Goal: Communication & Community: Answer question/provide support

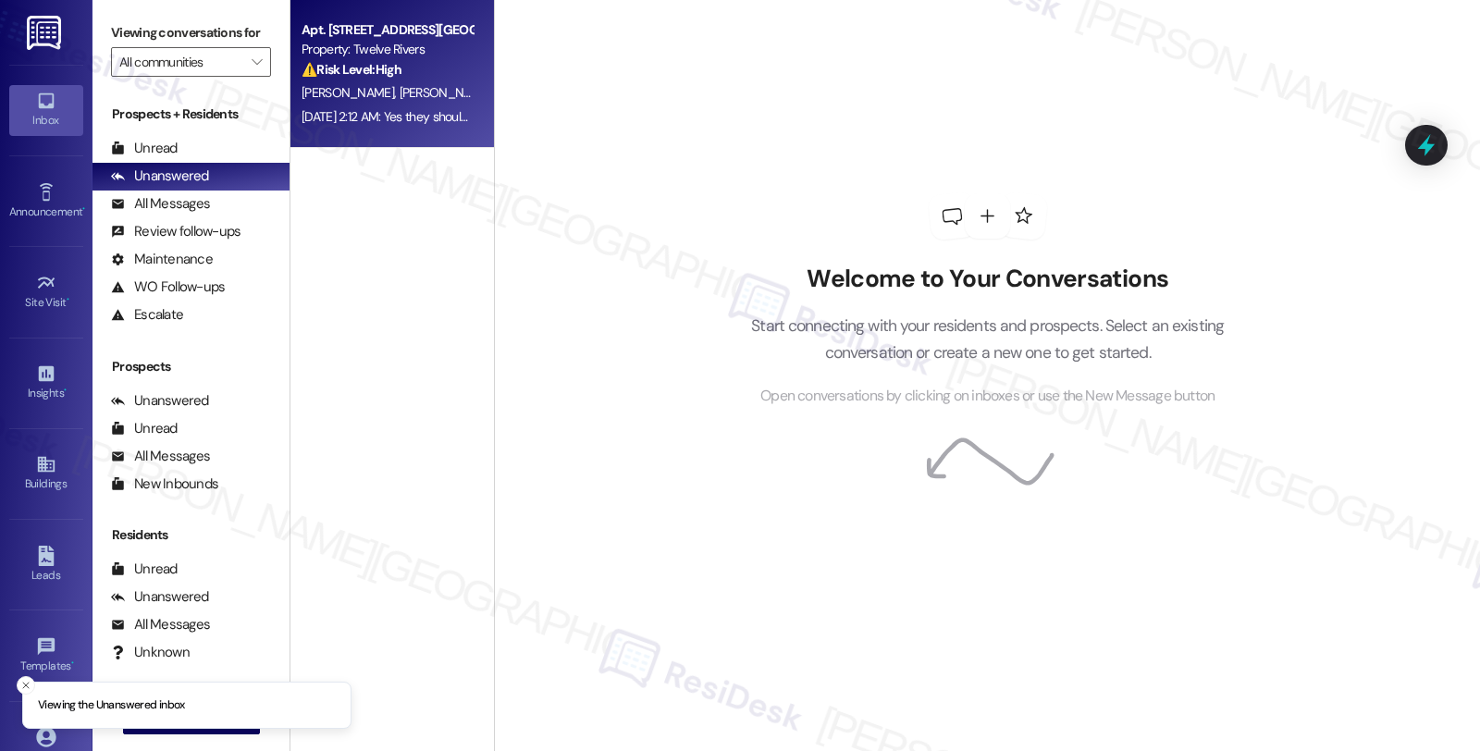
click at [413, 60] on div "⚠️ Risk Level: High The resident confirms that the electrical switch and sunroo…" at bounding box center [387, 69] width 171 height 19
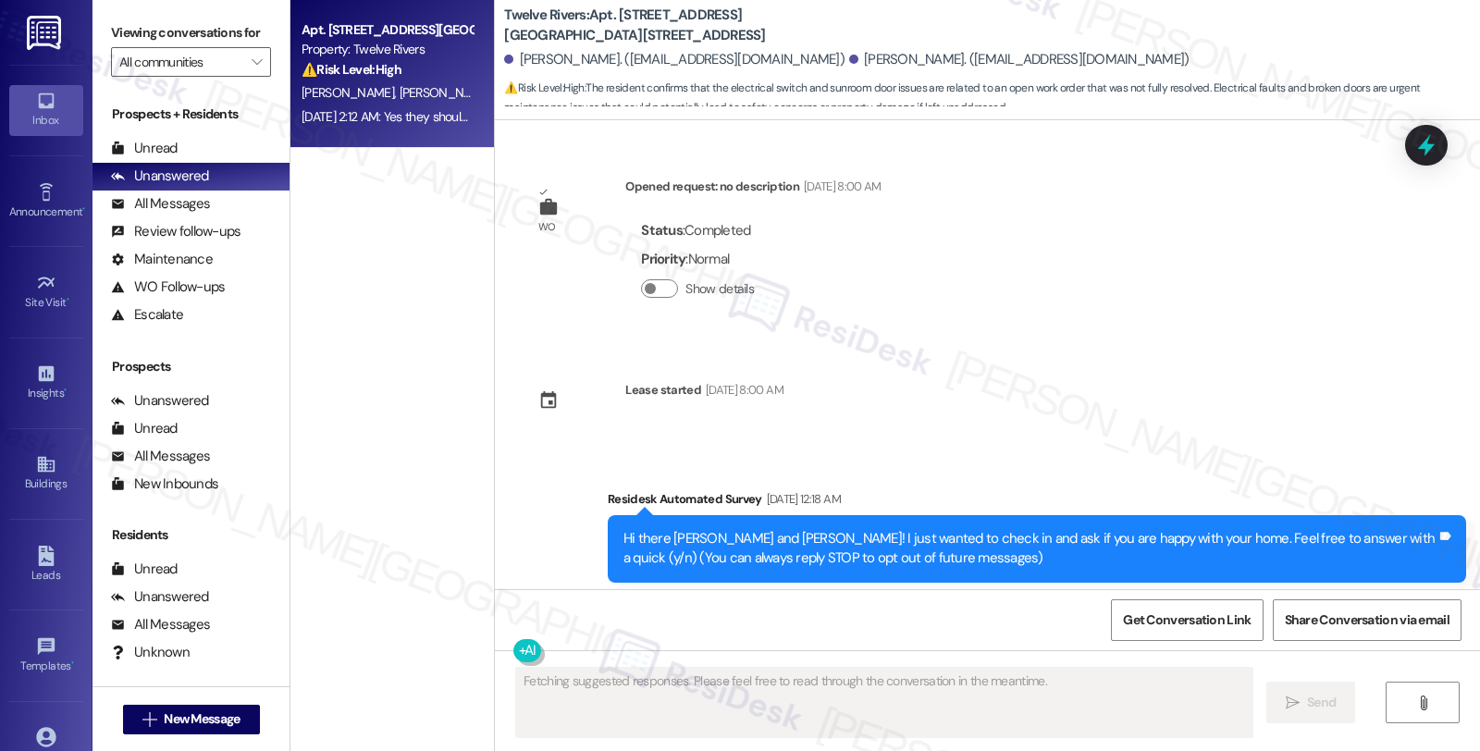
scroll to position [21780, 0]
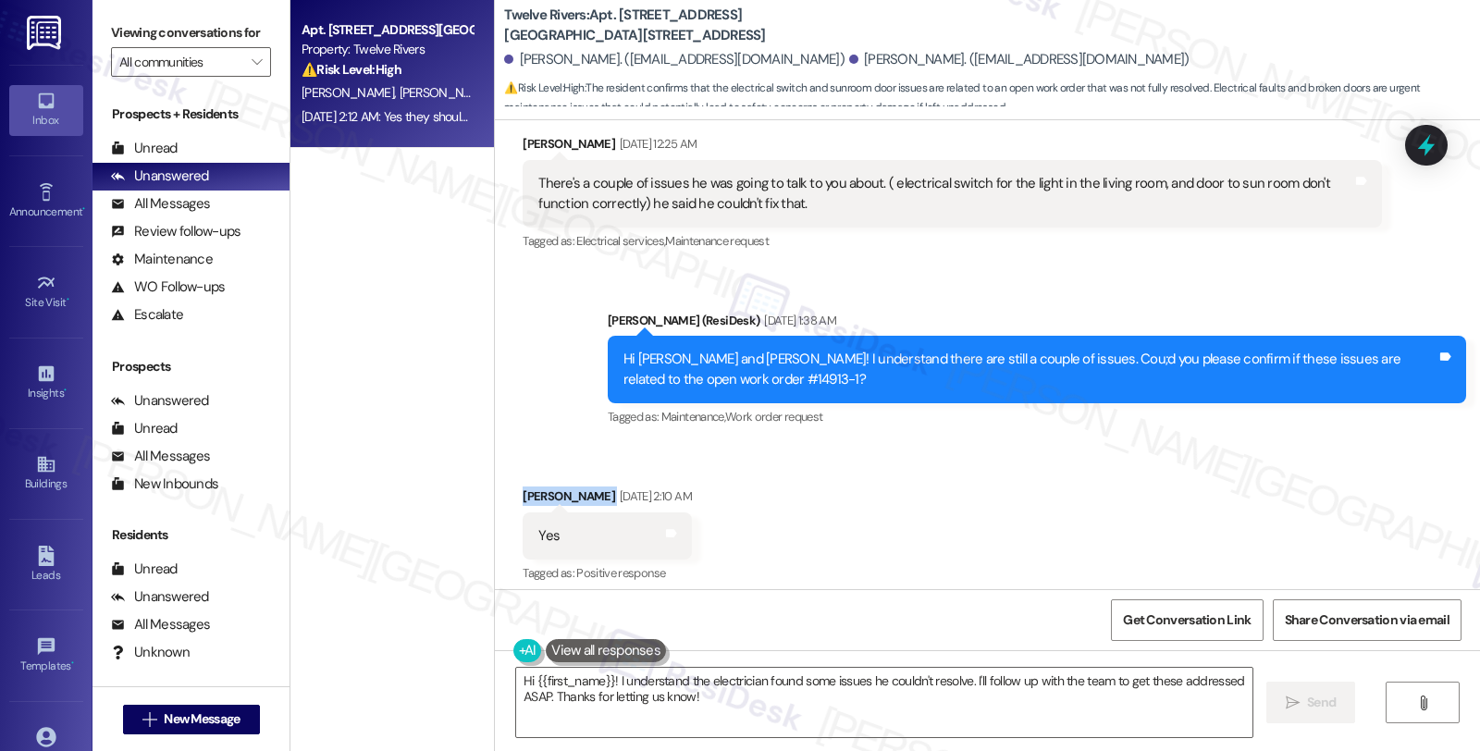
drag, startPoint x: 509, startPoint y: 355, endPoint x: 574, endPoint y: 355, distance: 65.7
click at [574, 473] on div "Received via SMS [PERSON_NAME] [DATE] 2:10 AM Yes Tags and notes Tagged as: Pos…" at bounding box center [607, 537] width 196 height 129
copy div "[PERSON_NAME]"
drag, startPoint x: 653, startPoint y: 238, endPoint x: 697, endPoint y: 238, distance: 44.4
click at [697, 350] on div "Hi [PERSON_NAME] and [PERSON_NAME]! I understand there are still a couple of is…" at bounding box center [1029, 370] width 813 height 40
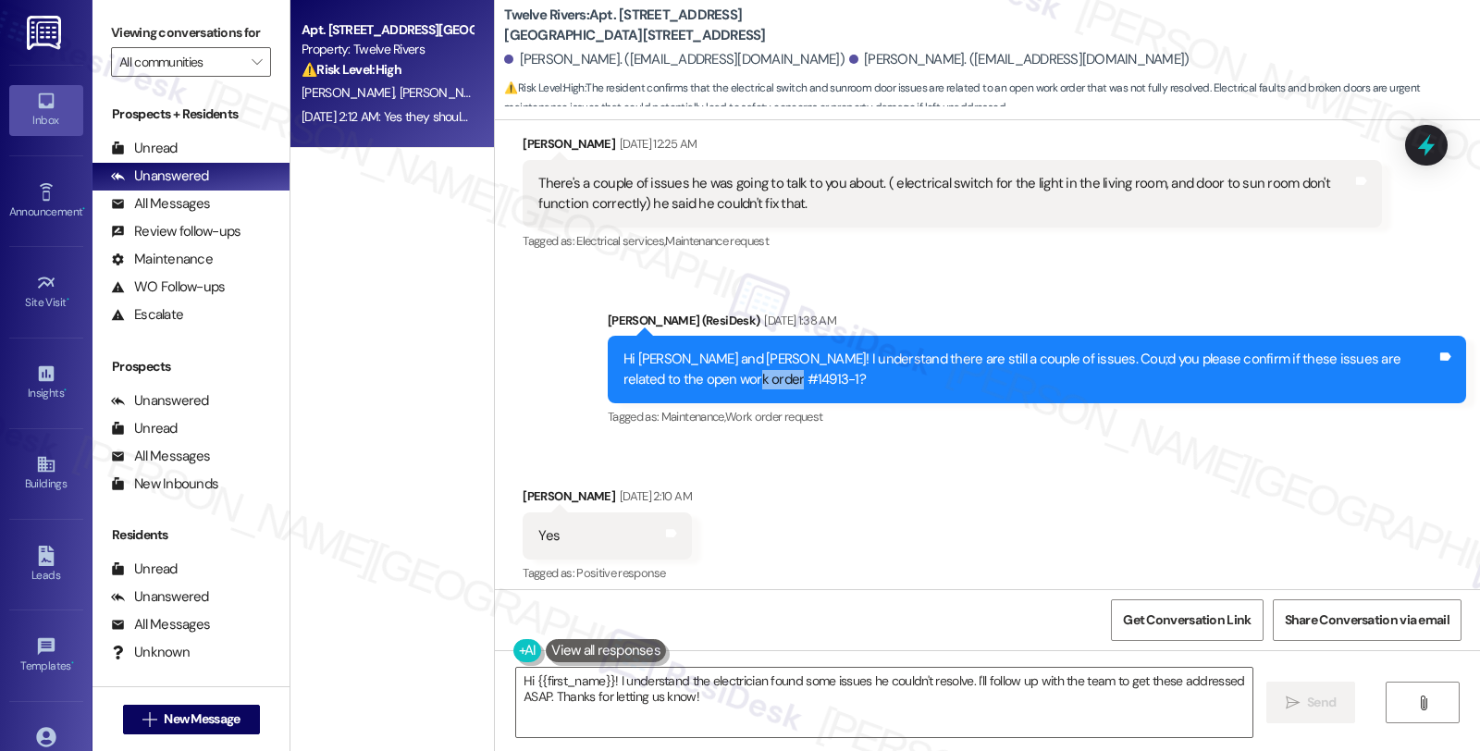
copy div "14913-1"
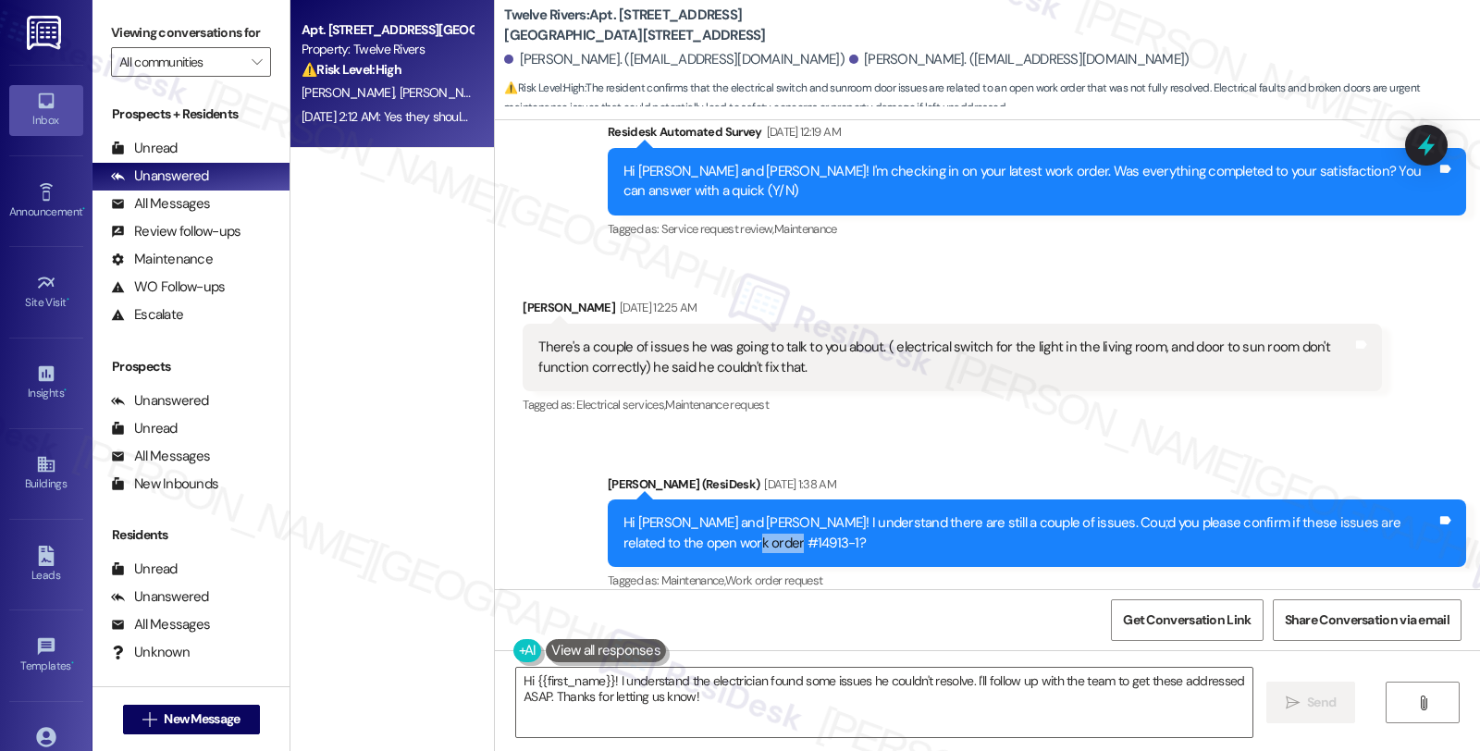
scroll to position [21574, 0]
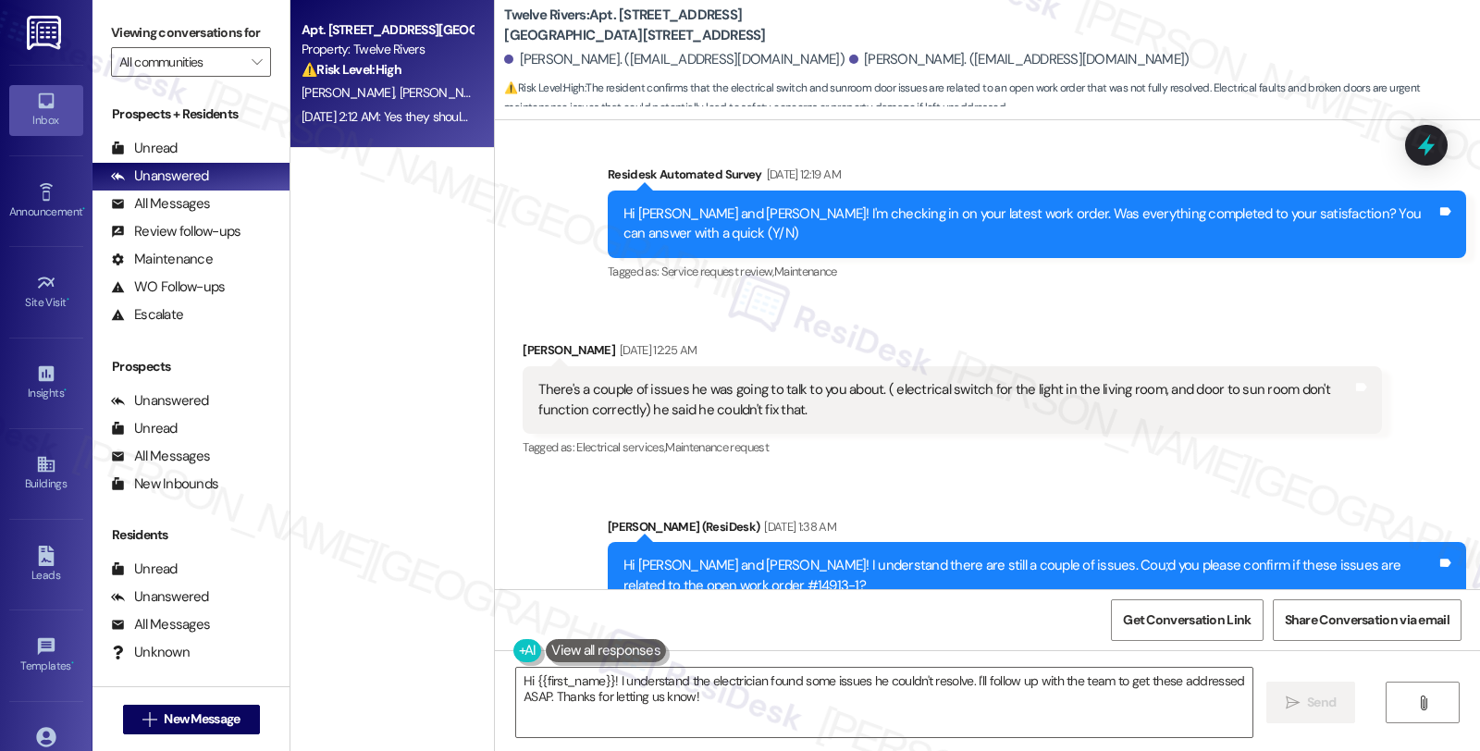
click at [548, 693] on div "[PERSON_NAME] [DATE] 2:10 AM" at bounding box center [607, 706] width 168 height 26
copy div "[PERSON_NAME]"
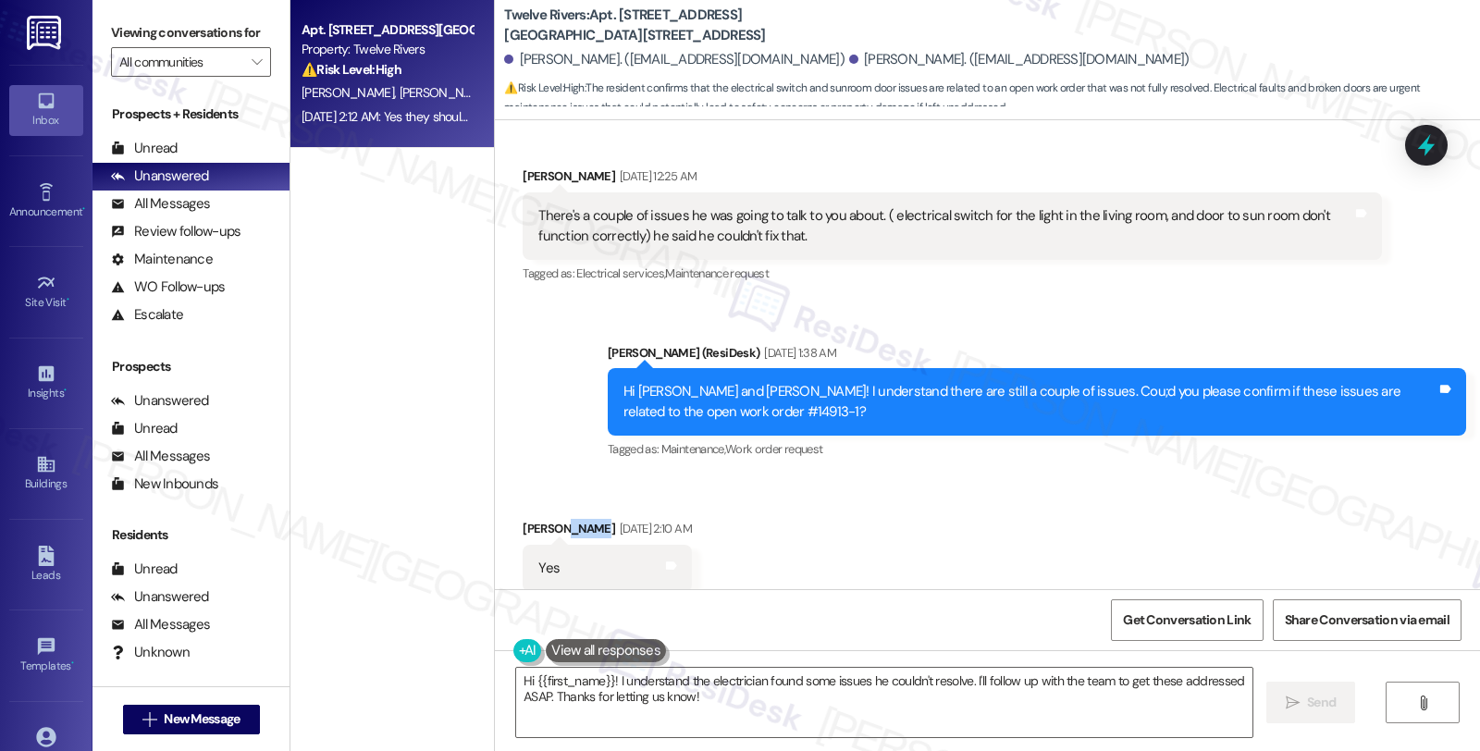
scroll to position [21780, 0]
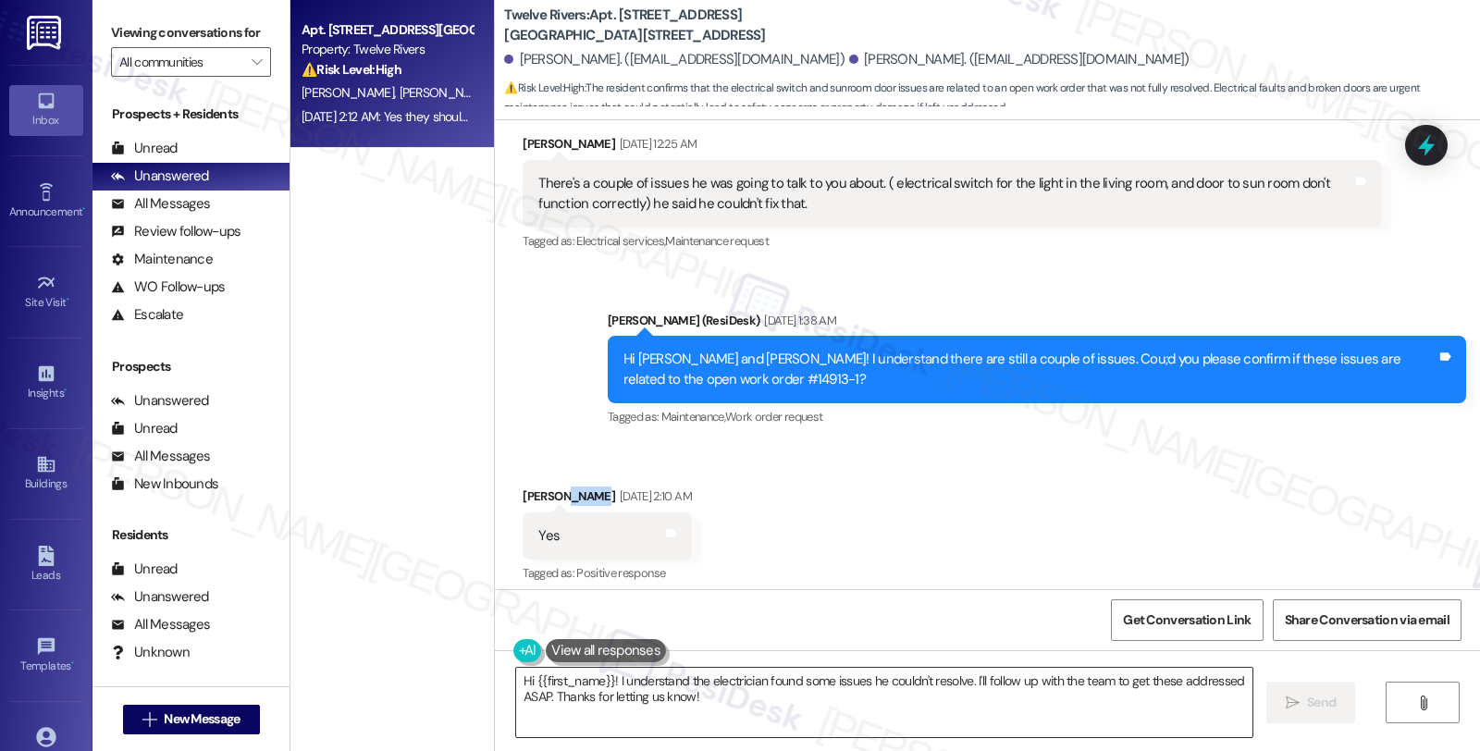
click at [603, 683] on textarea "Hi {{first_name}}! I understand the electrician found some issues he couldn't r…" at bounding box center [884, 702] width 736 height 69
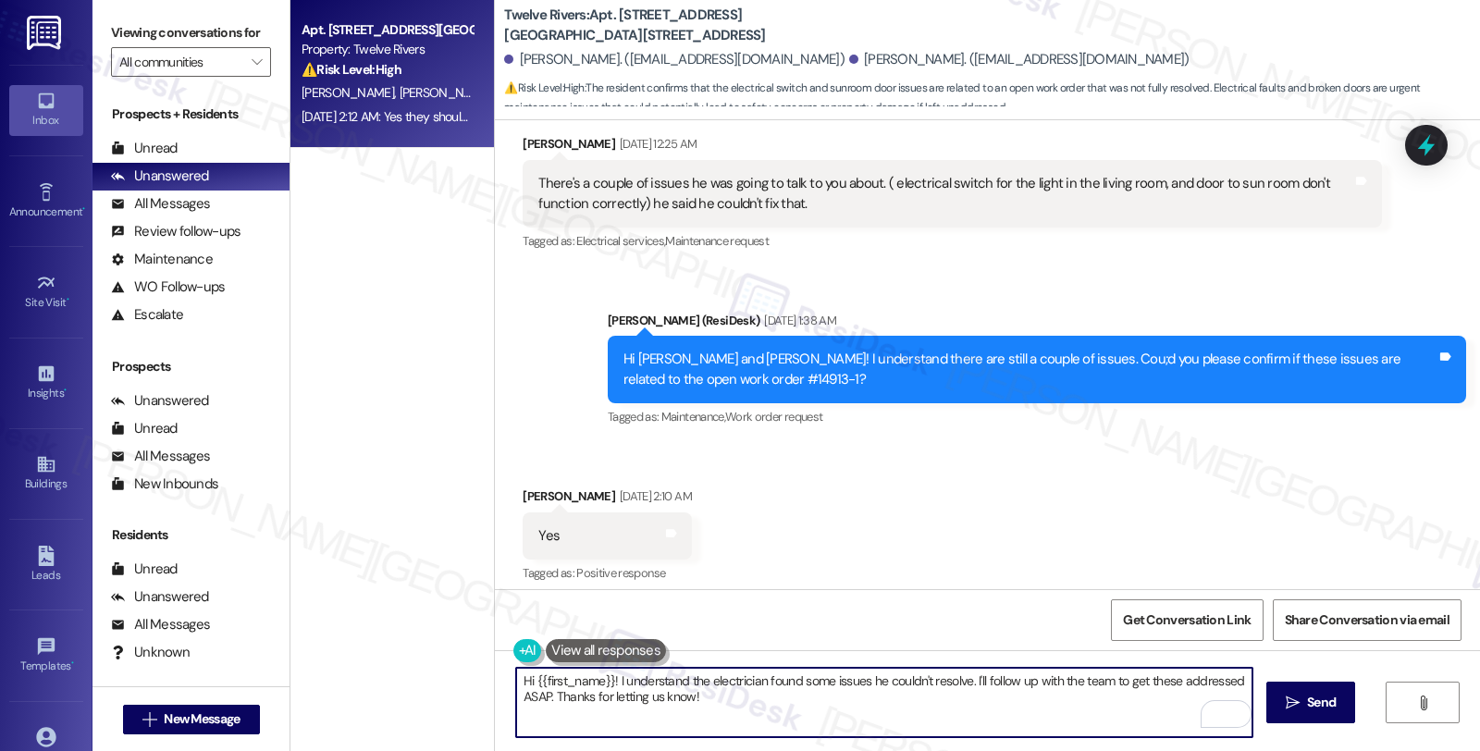
drag, startPoint x: 523, startPoint y: 681, endPoint x: 597, endPoint y: 675, distance: 74.2
click at [597, 675] on textarea "Hi {{first_name}}! I understand the electrician found some issues he couldn't r…" at bounding box center [884, 702] width 736 height 69
paste textarea "[PERSON_NAME]"
click at [524, 63] on div "[PERSON_NAME]. ([EMAIL_ADDRESS][DOMAIN_NAME])" at bounding box center [674, 59] width 340 height 19
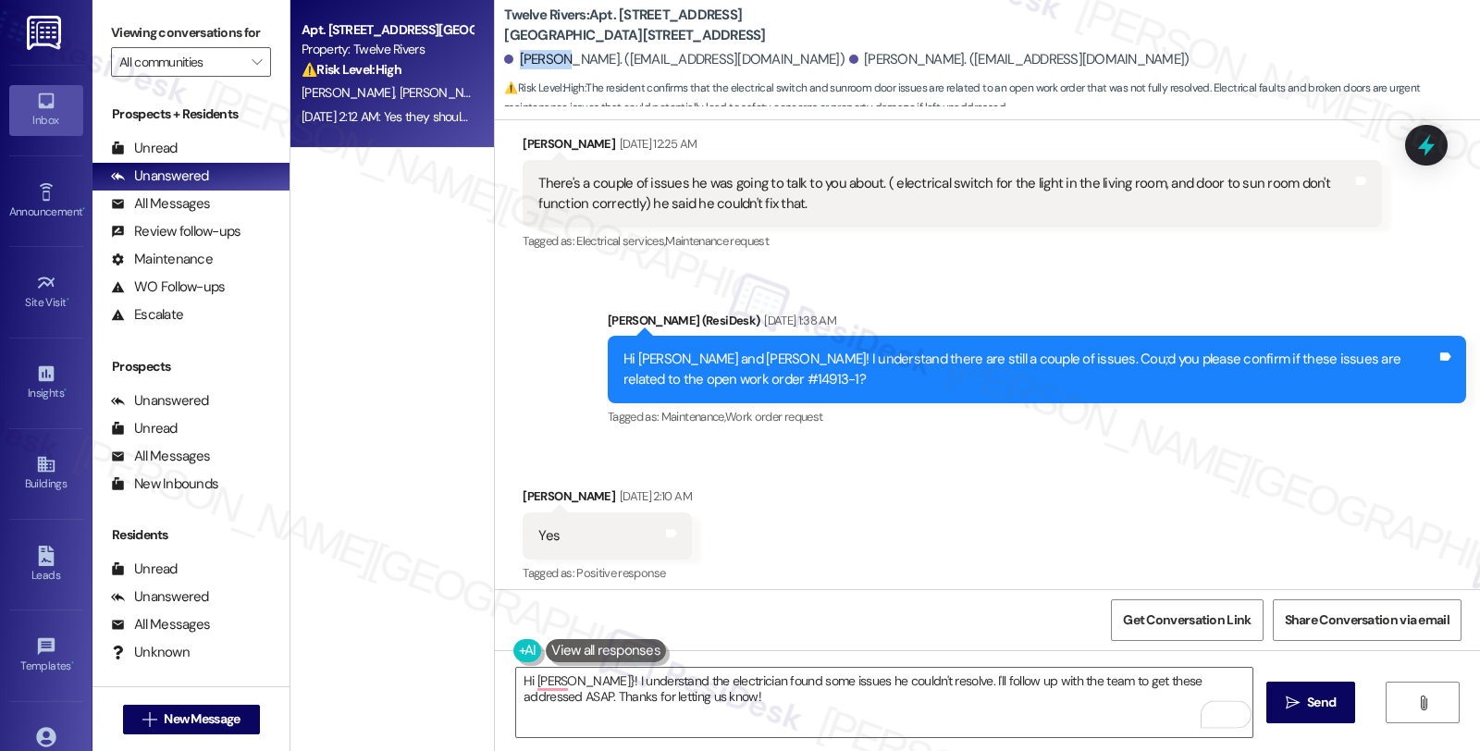
click at [524, 63] on div "[PERSON_NAME]. ([EMAIL_ADDRESS][DOMAIN_NAME])" at bounding box center [674, 59] width 340 height 19
click at [524, 486] on div "[PERSON_NAME] [DATE] 2:10 AM" at bounding box center [607, 499] width 168 height 26
copy div "[PERSON_NAME]"
click at [535, 681] on textarea "Hi [PERSON_NAME]}! I understand the electrician found some issues he couldn't r…" at bounding box center [884, 702] width 736 height 69
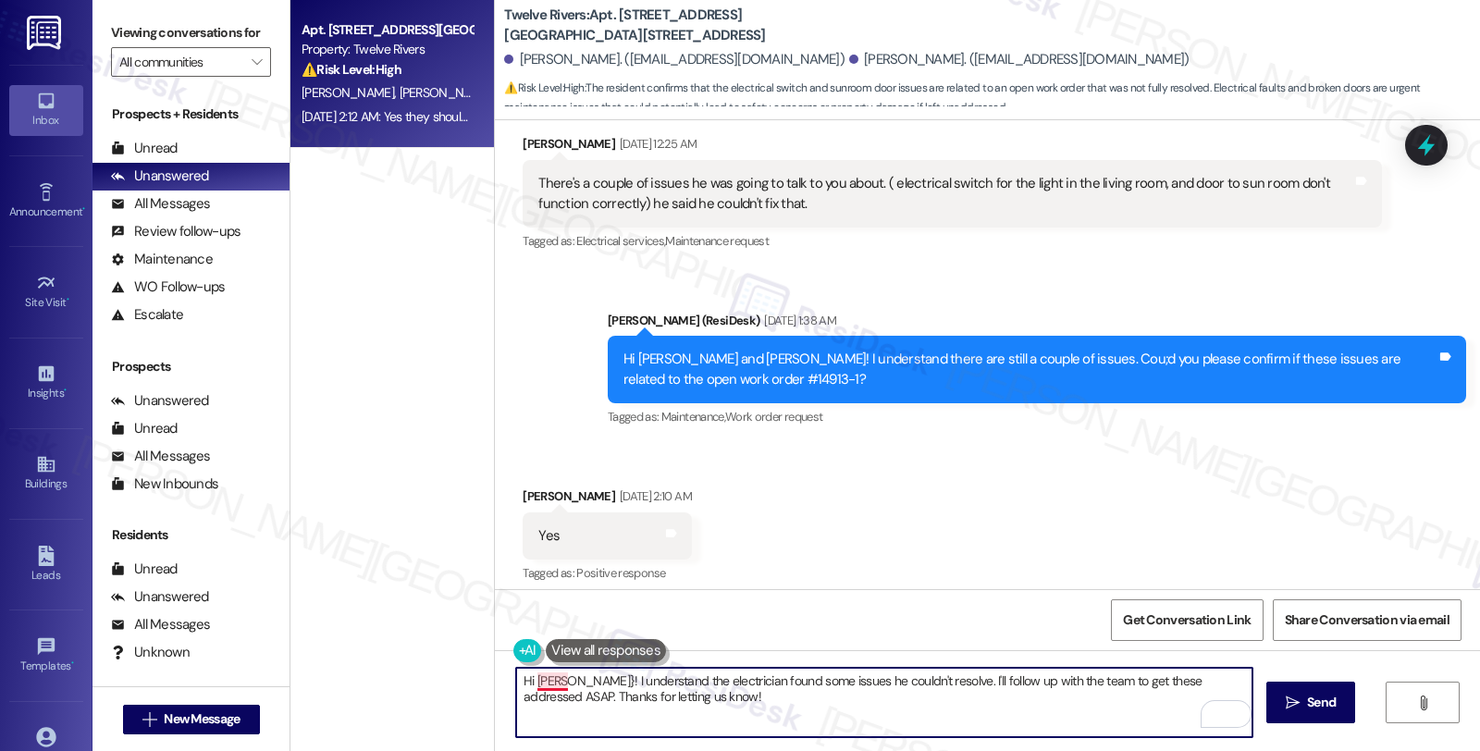
click at [535, 681] on textarea "Hi [PERSON_NAME]}! I understand the electrician found some issues he couldn't r…" at bounding box center [884, 702] width 736 height 69
paste textarea "[PERSON_NAME]"
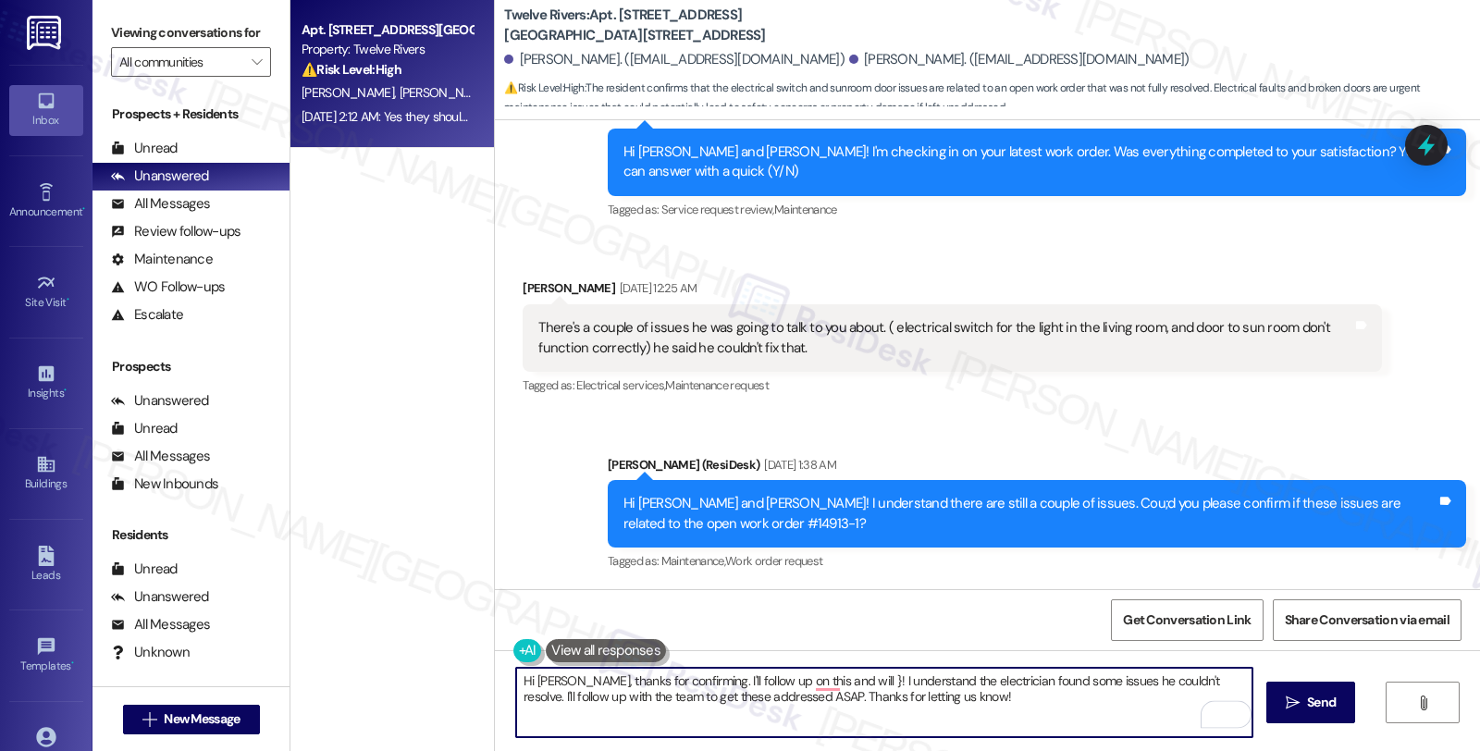
scroll to position [21369, 0]
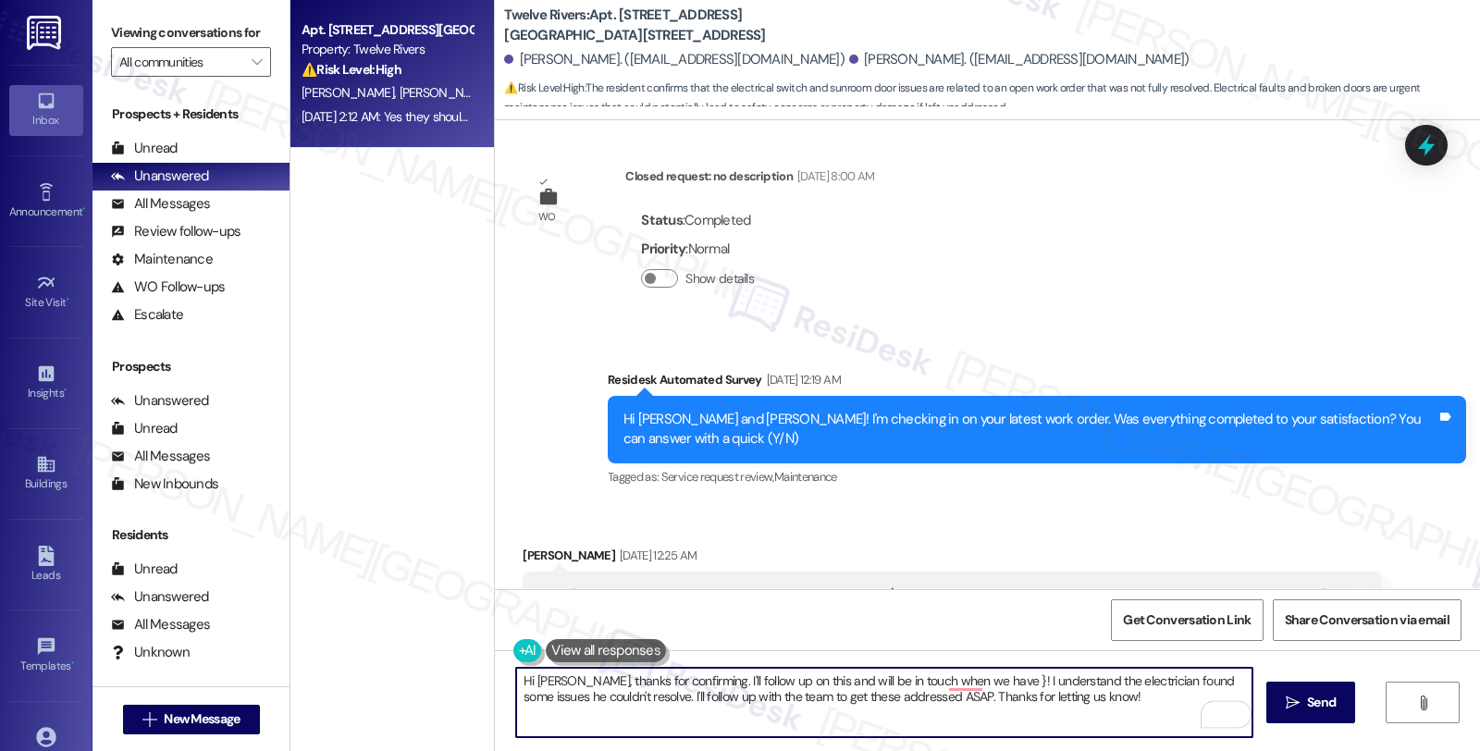
click at [768, 683] on textarea "Hi [PERSON_NAME], thanks for confirming. I'll follow up on this and will be in …" at bounding box center [884, 702] width 736 height 69
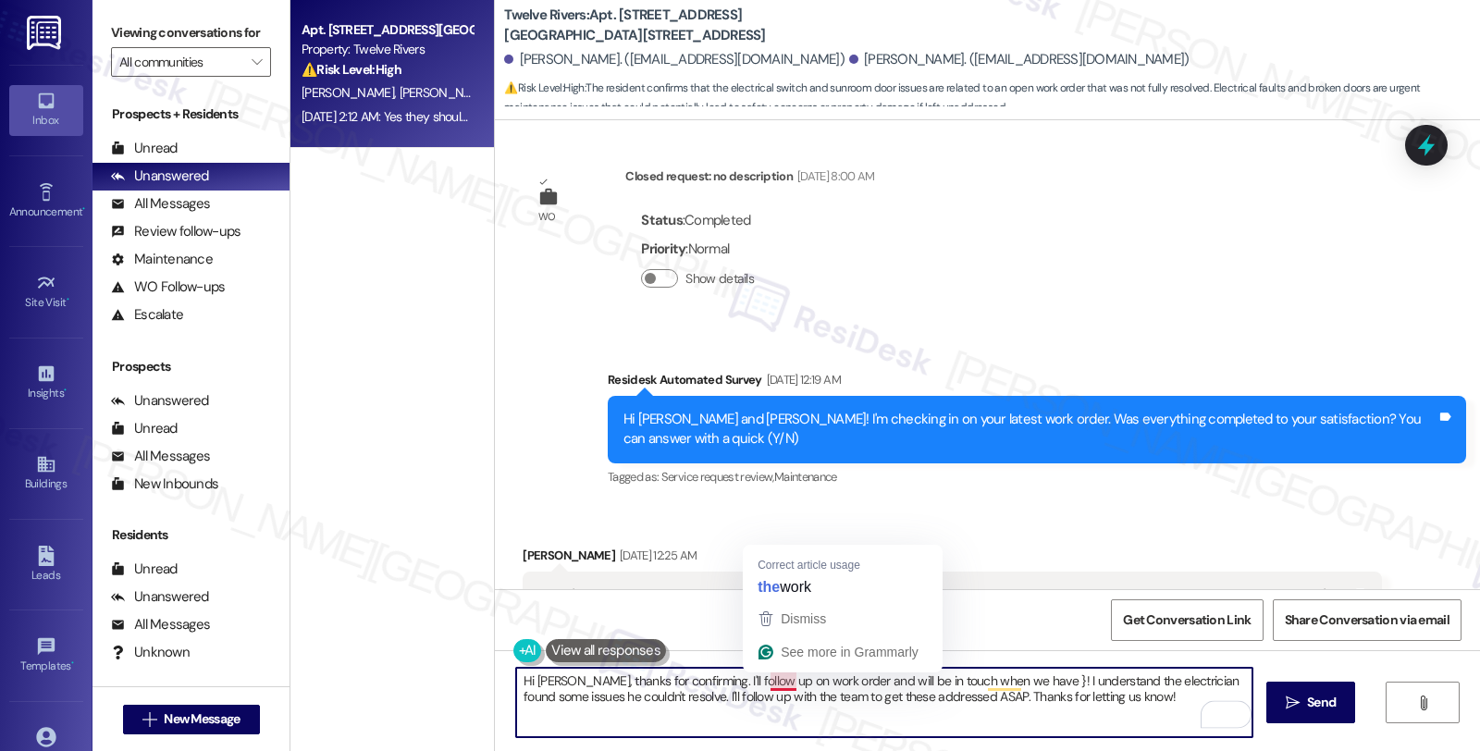
click at [759, 680] on textarea "Hi [PERSON_NAME], thanks for confirming. I'll follow up on work order and will …" at bounding box center [884, 702] width 736 height 69
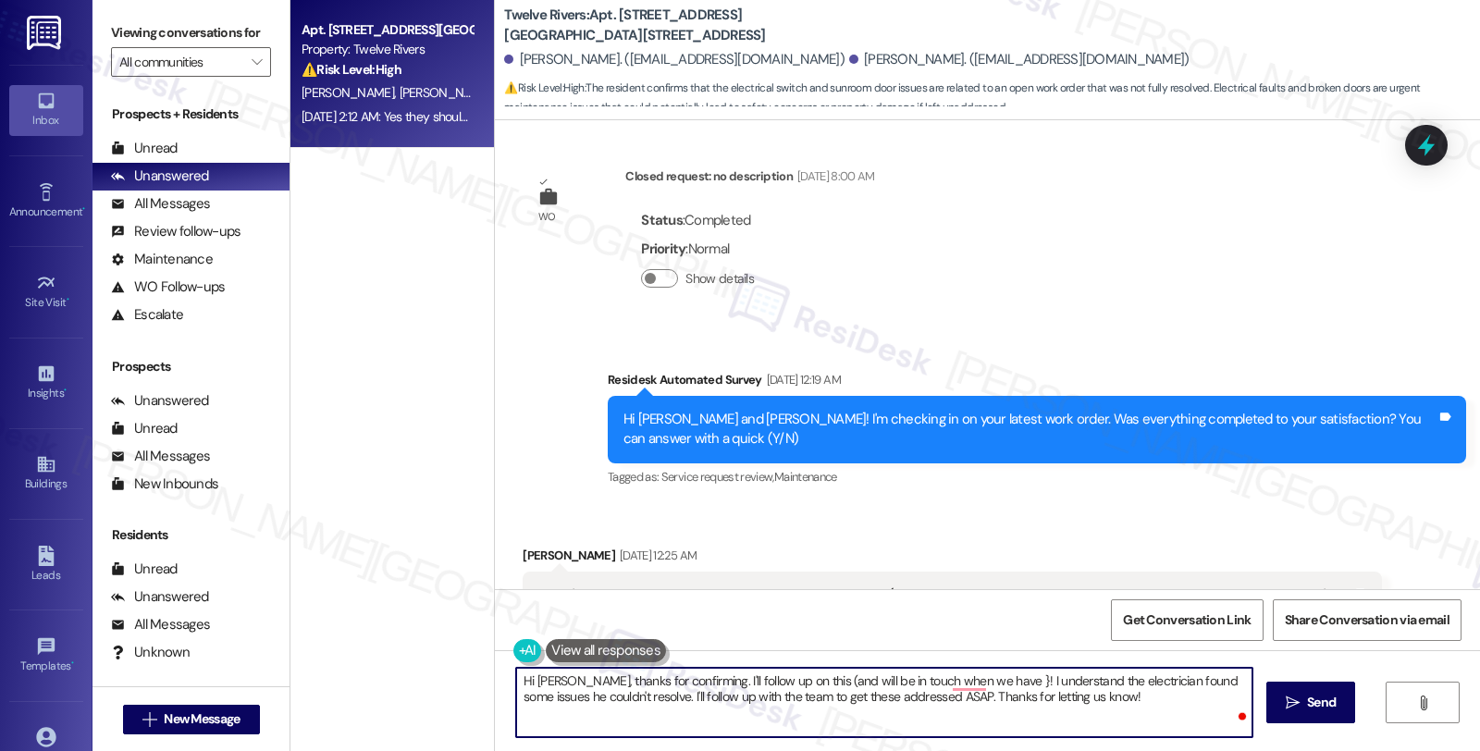
paste textarea "[PERSON_NAME]"
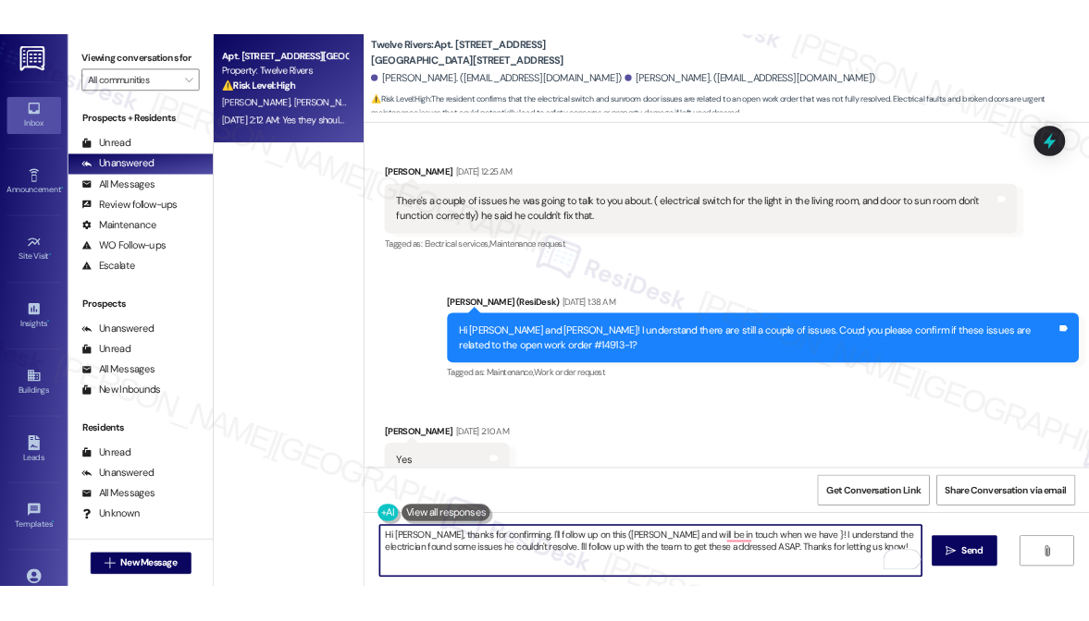
scroll to position [21780, 0]
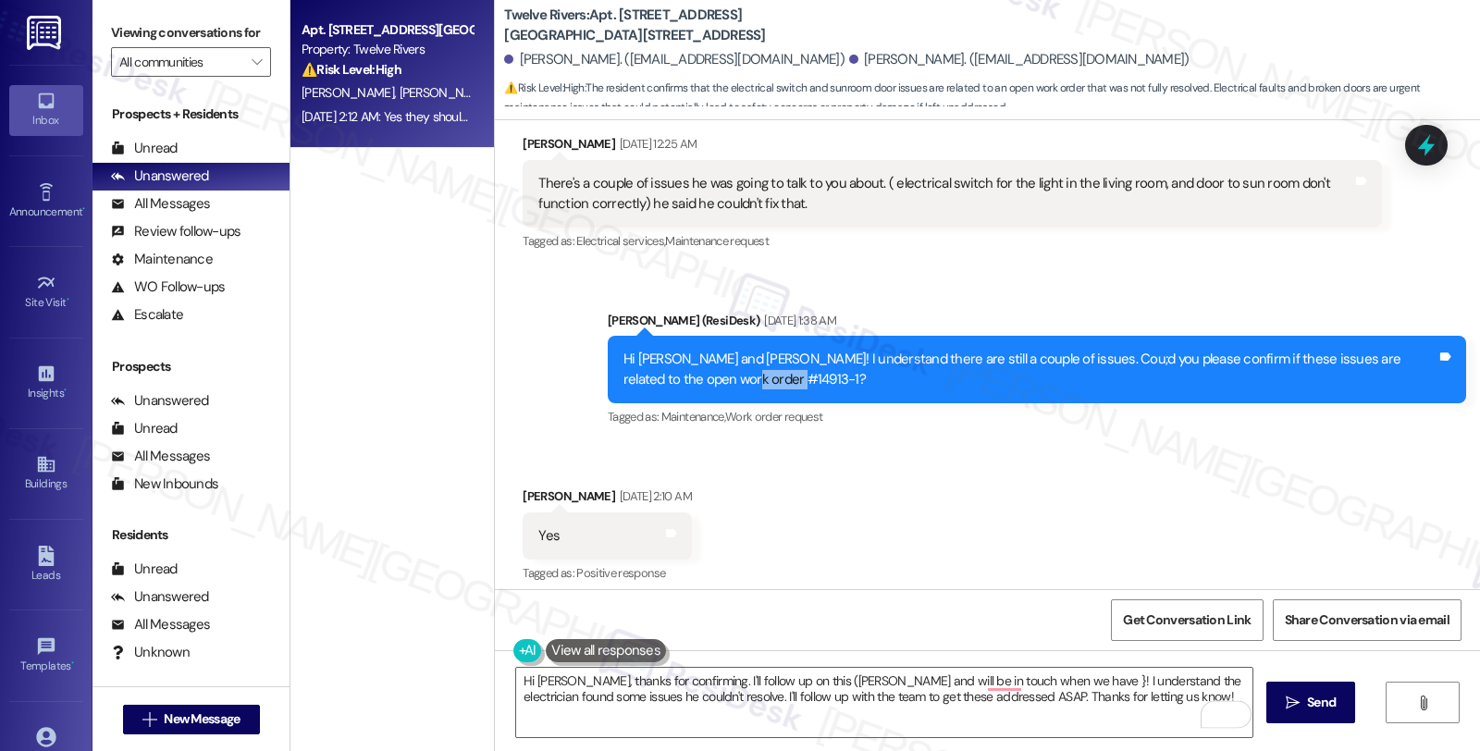
drag, startPoint x: 650, startPoint y: 240, endPoint x: 709, endPoint y: 240, distance: 59.2
click at [709, 350] on div "Hi [PERSON_NAME] and [PERSON_NAME]! I understand there are still a couple of is…" at bounding box center [1029, 370] width 813 height 40
click at [684, 336] on div "Hi [PERSON_NAME] and [PERSON_NAME]! I understand there are still a couple of is…" at bounding box center [1037, 370] width 858 height 68
click at [658, 350] on div "Hi [PERSON_NAME] and [PERSON_NAME]! I understand there are still a couple of is…" at bounding box center [1029, 370] width 813 height 40
drag, startPoint x: 646, startPoint y: 238, endPoint x: 698, endPoint y: 238, distance: 52.7
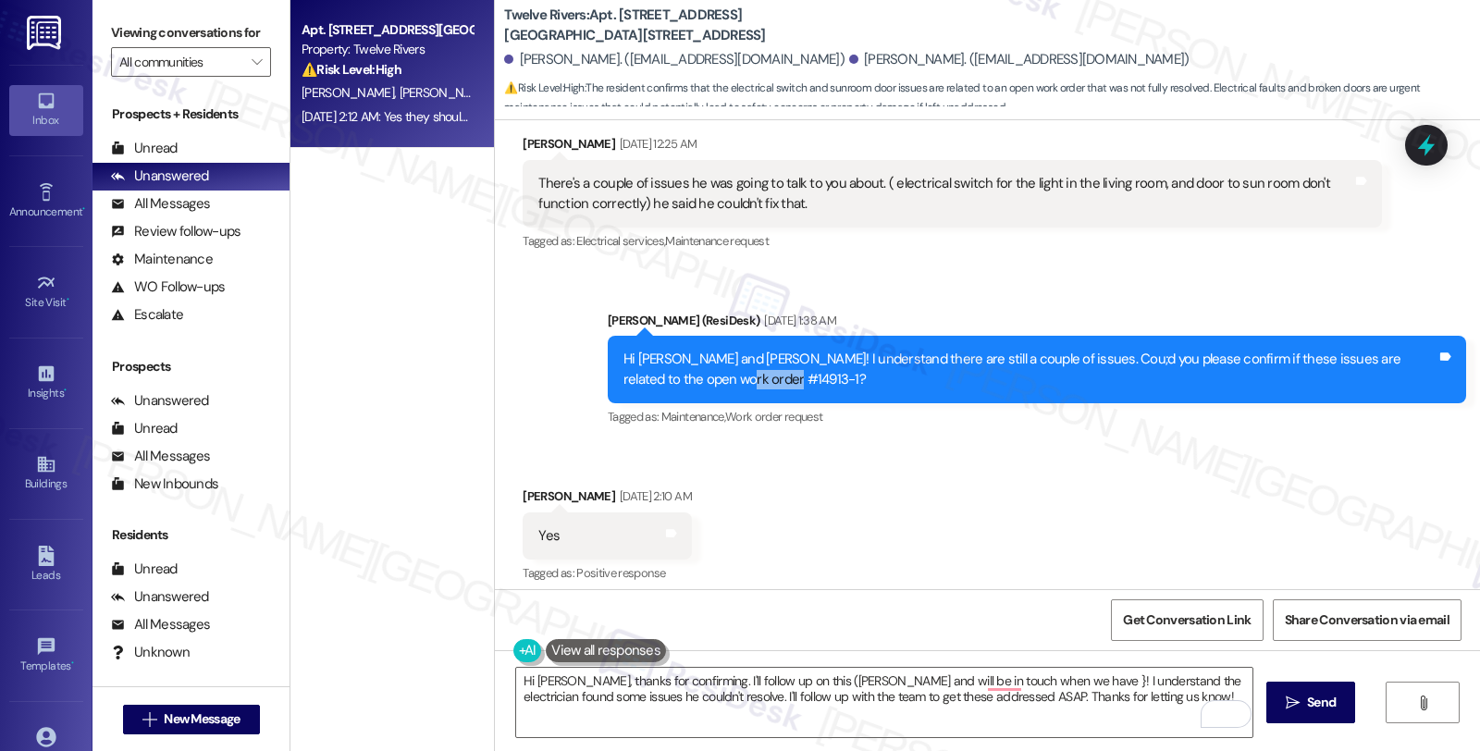
click at [698, 350] on div "Hi [PERSON_NAME] and [PERSON_NAME]! I understand there are still a couple of is…" at bounding box center [1029, 370] width 813 height 40
copy div "#14913-1"
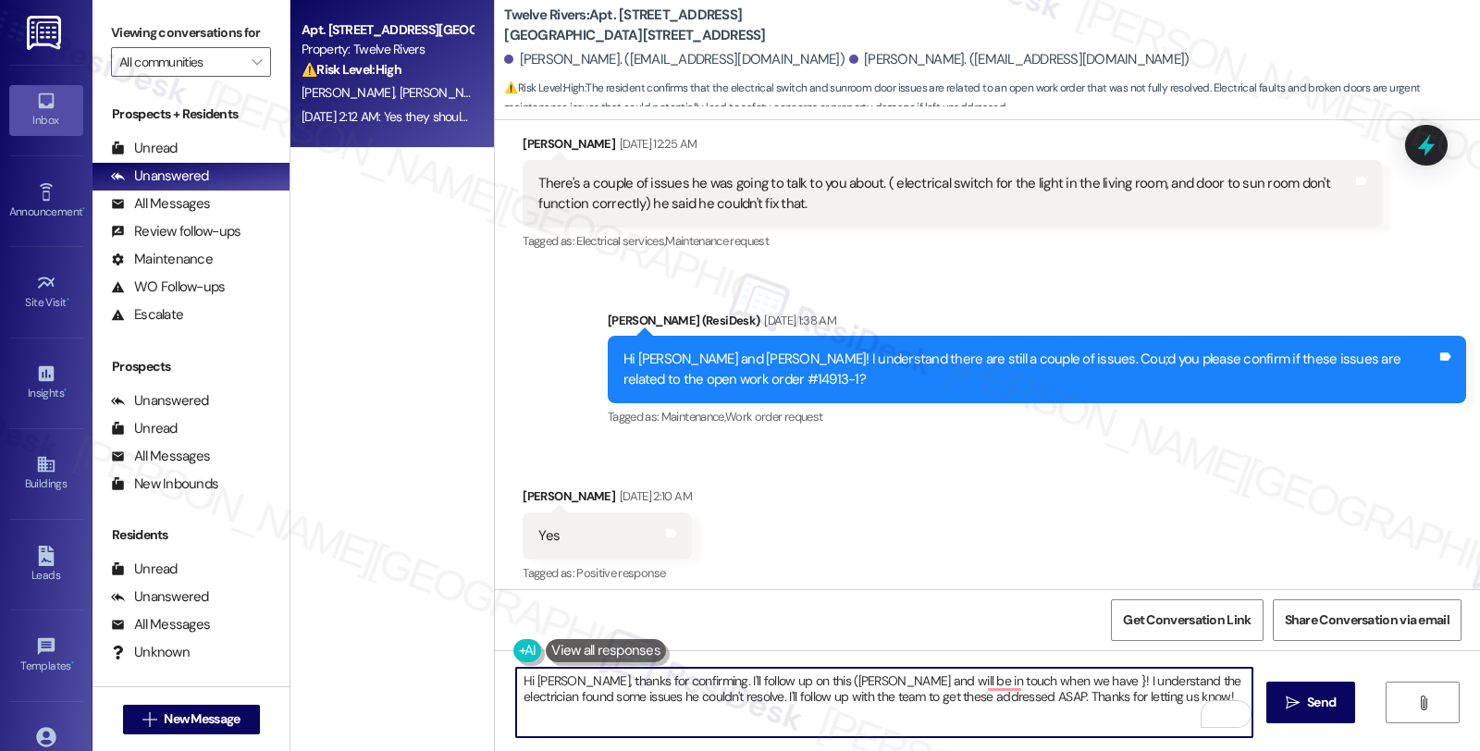
click at [788, 679] on textarea "Hi [PERSON_NAME], thanks for confirming. I'll follow up on this ([PERSON_NAME] …" at bounding box center [884, 702] width 736 height 69
paste textarea "#14913-1"
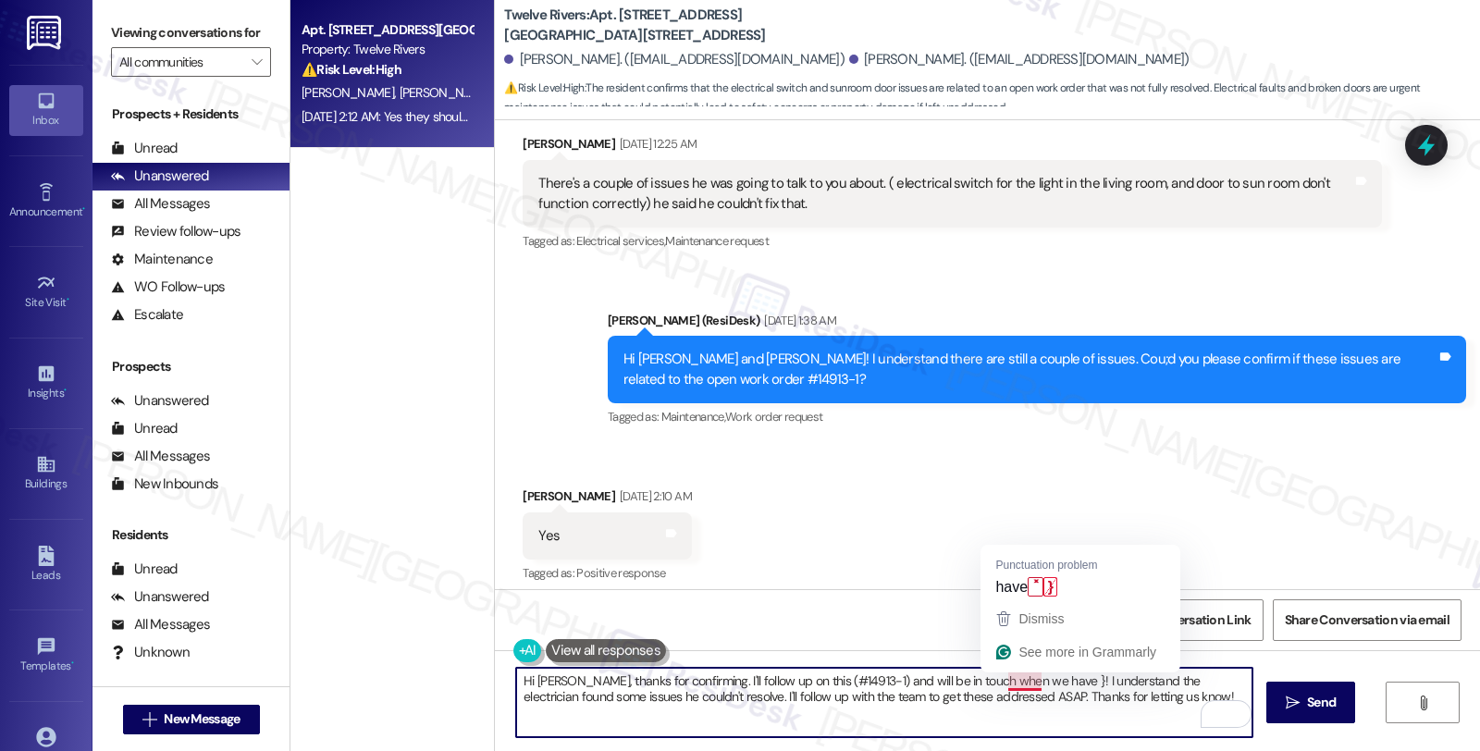
click at [1023, 678] on textarea "Hi [PERSON_NAME], thanks for confirming. I'll follow up on this (#14913-1) and …" at bounding box center [884, 702] width 736 height 69
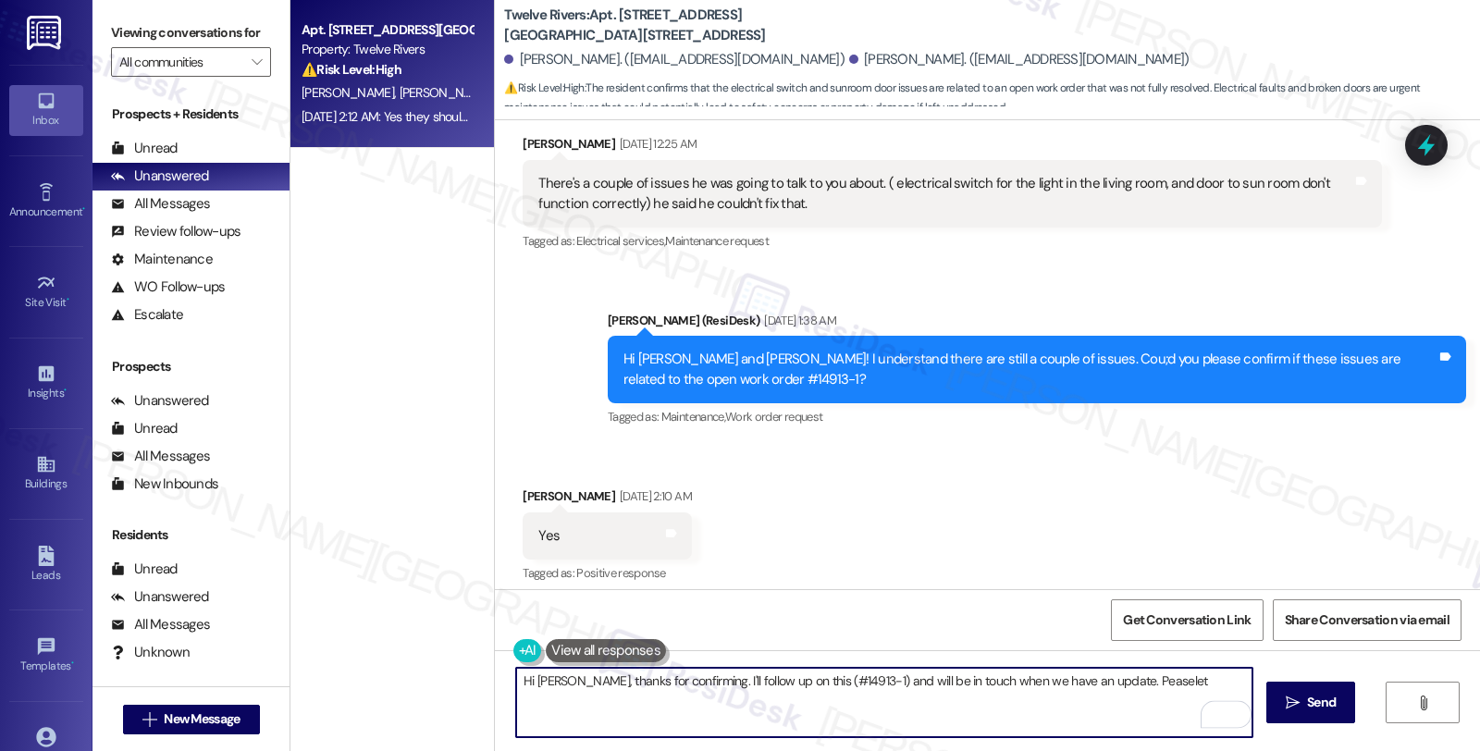
click at [1114, 682] on textarea "Hi [PERSON_NAME], thanks for confirming. I'll follow up on this (#14913-1) and …" at bounding box center [884, 702] width 736 height 69
click at [1143, 681] on textarea "Hi [PERSON_NAME], thanks for confirming. I'll follow up on this (#14913-1) and …" at bounding box center [884, 702] width 736 height 69
click at [602, 680] on textarea "Hi [PERSON_NAME], thanks for confirming. I'll follow up on this (#14913-1) and …" at bounding box center [884, 702] width 736 height 69
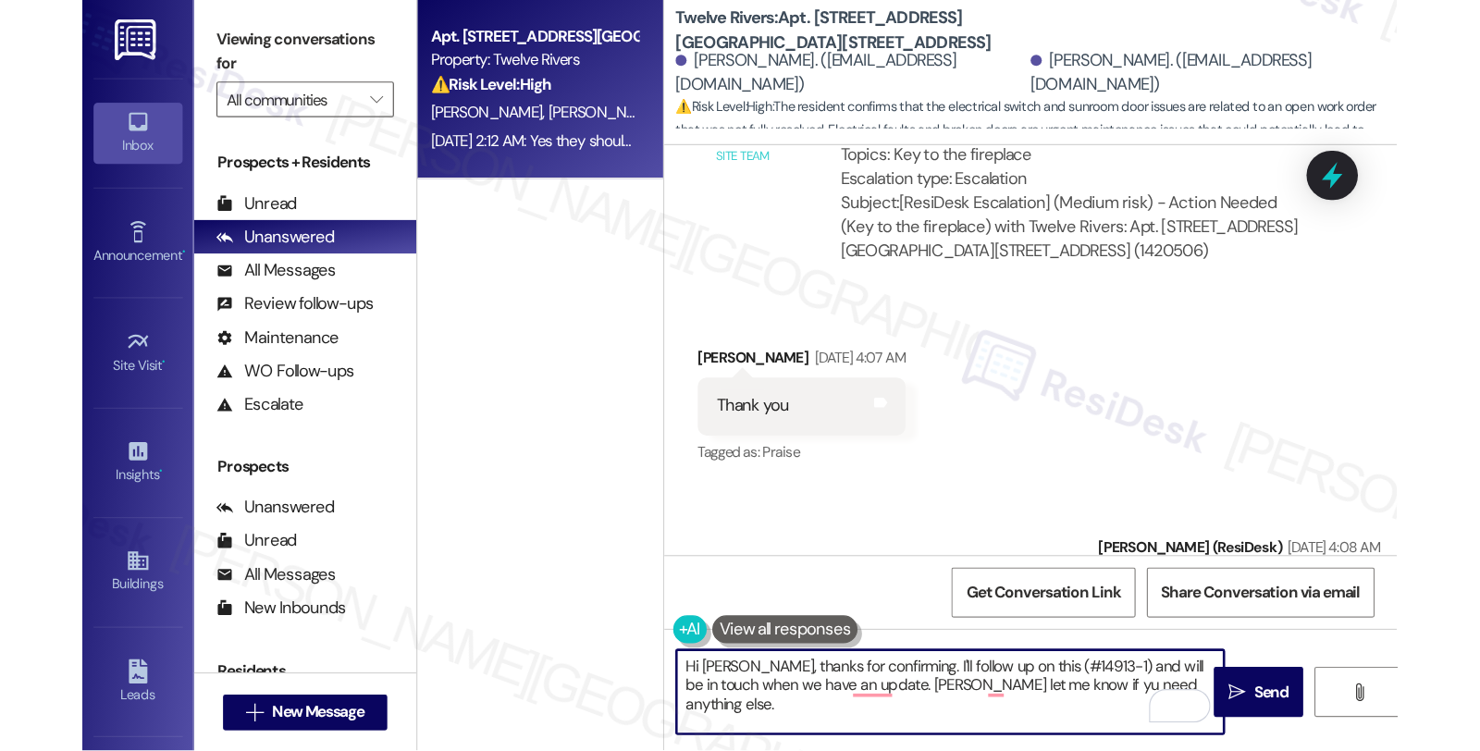
scroll to position [23048, 0]
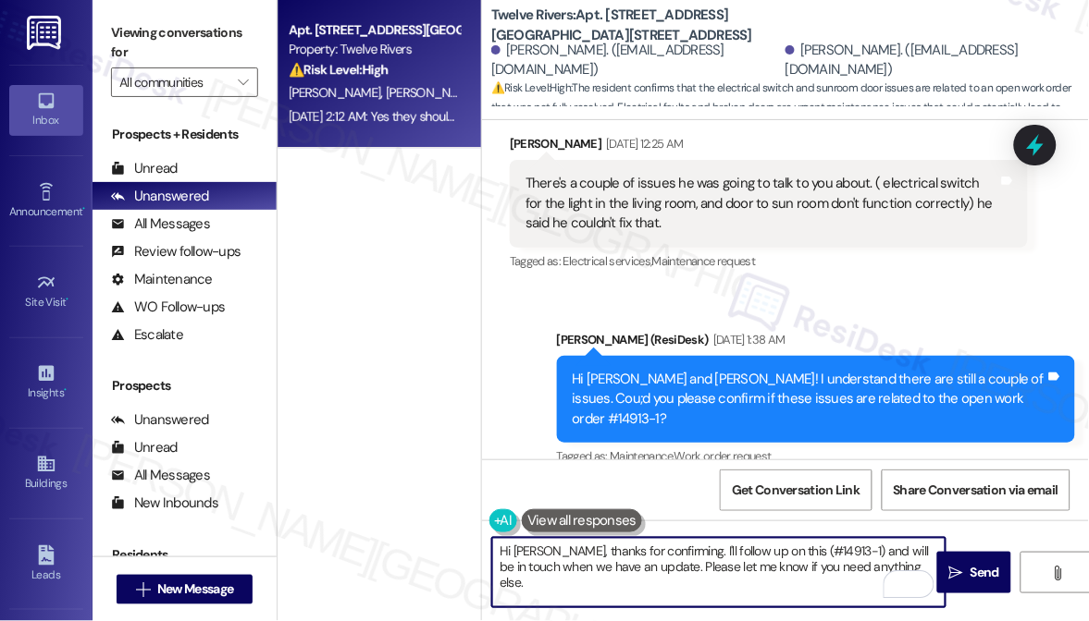
drag, startPoint x: 818, startPoint y: 575, endPoint x: 840, endPoint y: 575, distance: 22.2
click at [818, 575] on textarea "Hi [PERSON_NAME], thanks for confirming. I'll follow up on this (#14913-1) and …" at bounding box center [718, 572] width 453 height 69
type textarea "Hi [PERSON_NAME], thanks for confirming. I'll follow up on this (#14913-1) and …"
click at [940, 570] on button " Send" at bounding box center [974, 573] width 74 height 42
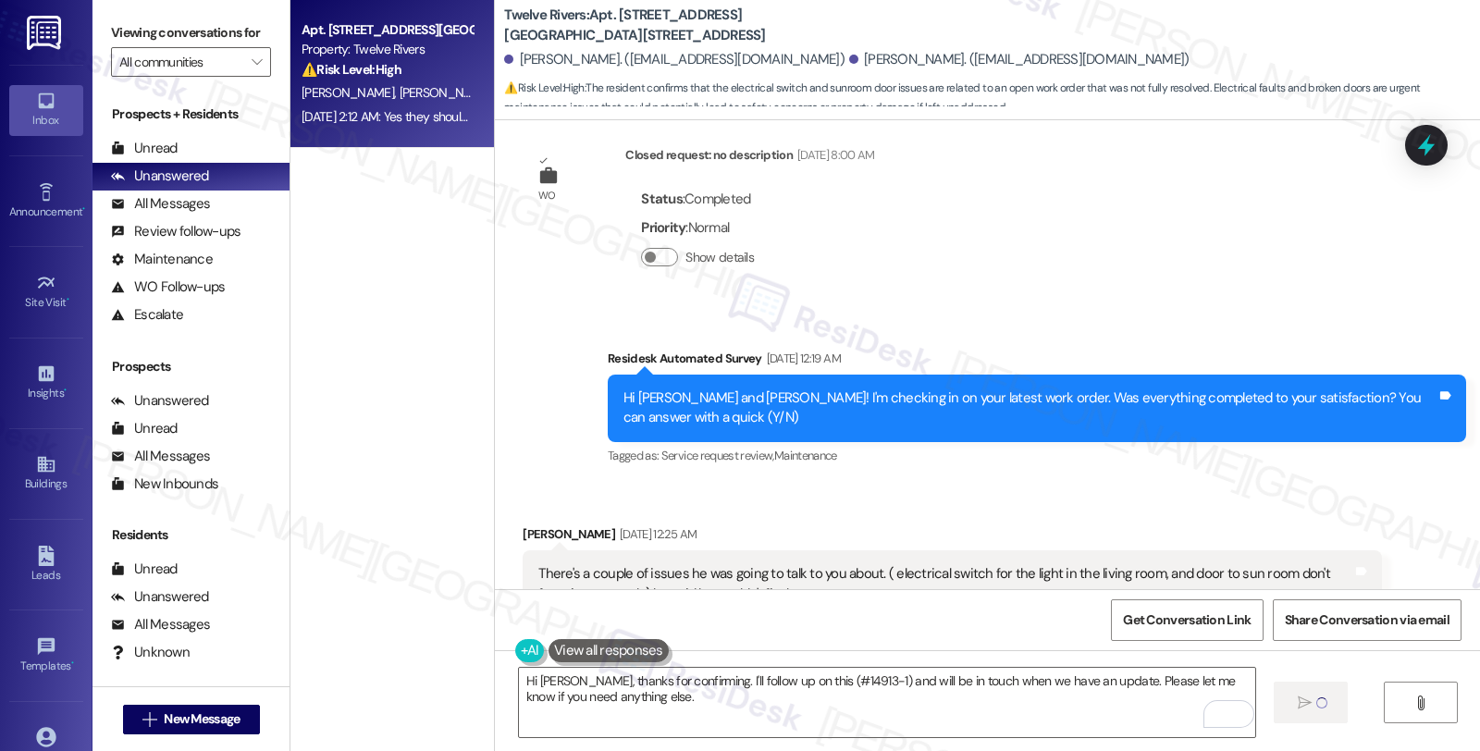
scroll to position [21780, 0]
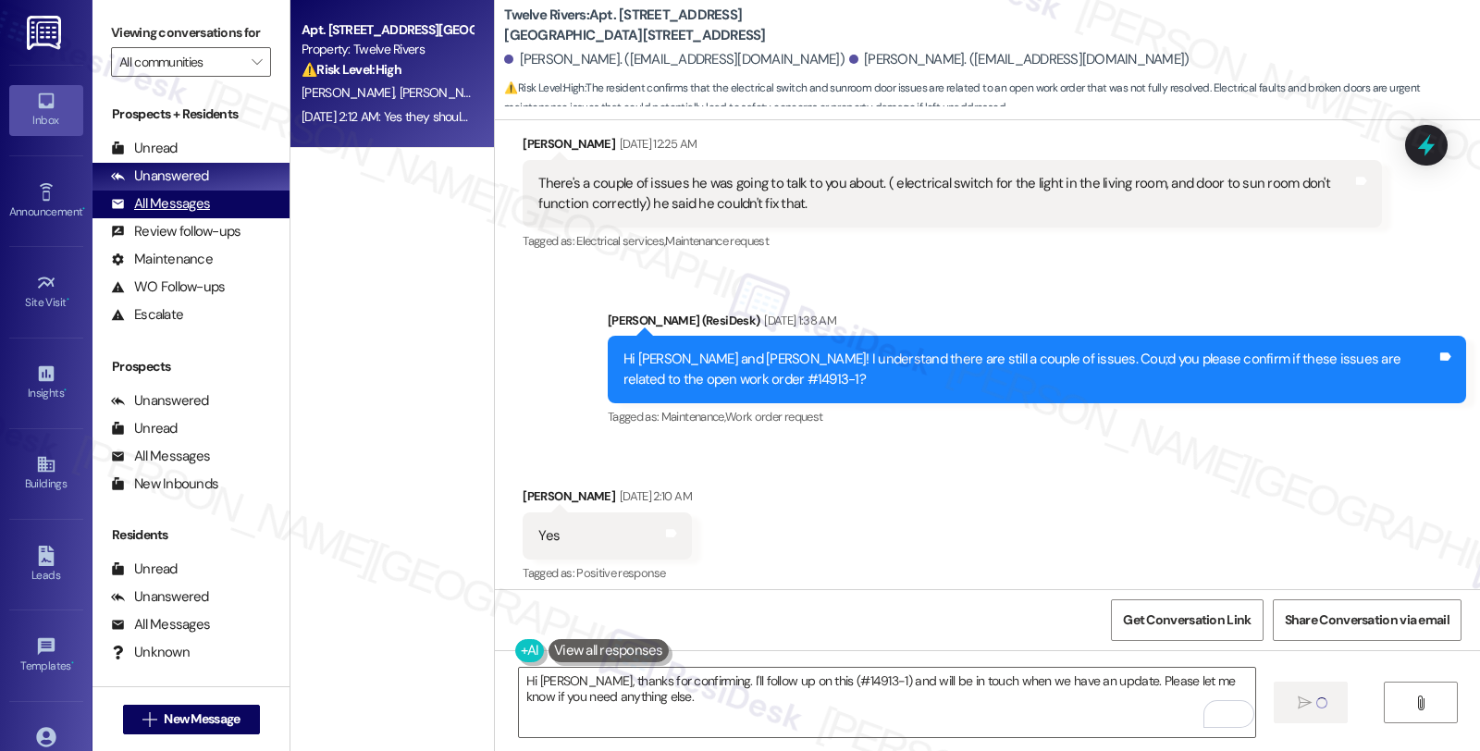
click at [197, 214] on div "All Messages" at bounding box center [160, 203] width 99 height 19
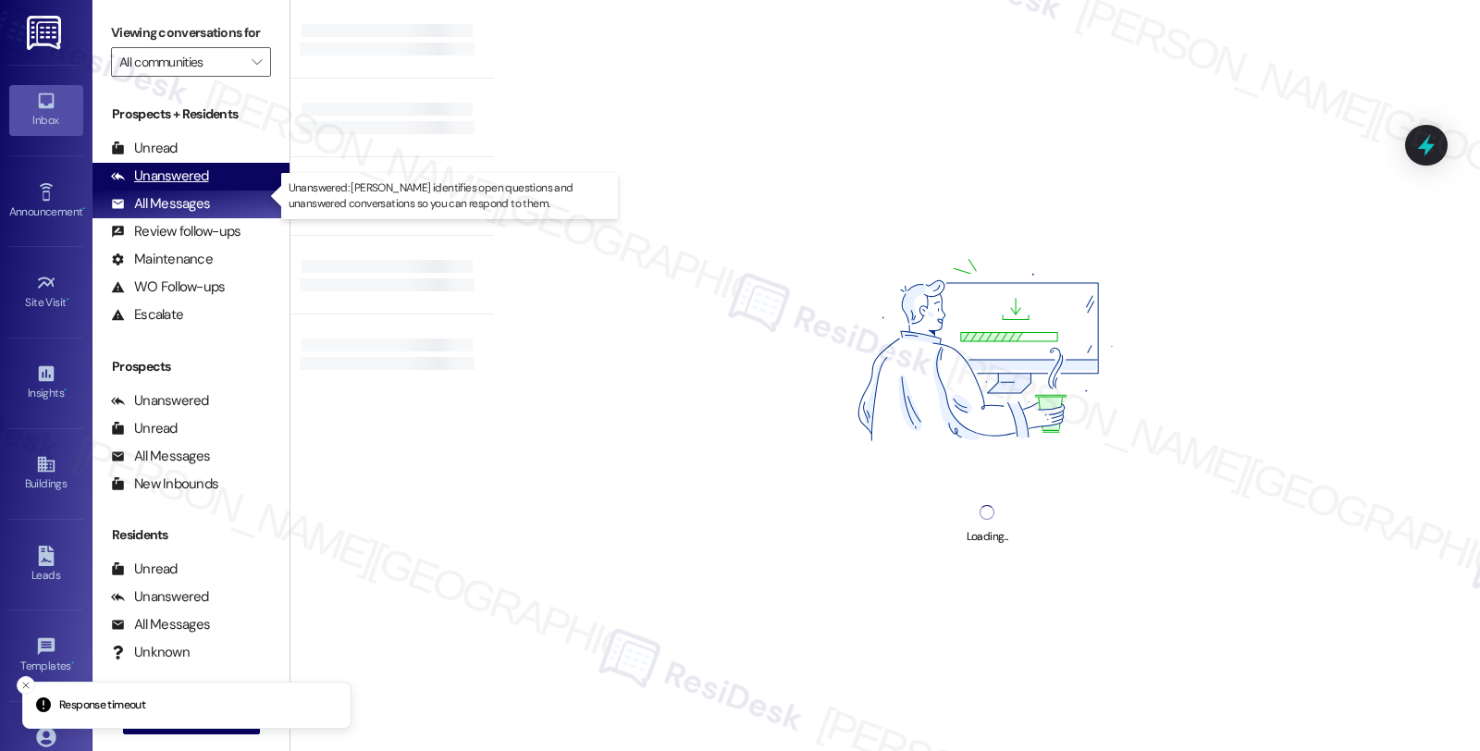
click at [198, 191] on div "Unanswered (0)" at bounding box center [190, 177] width 197 height 28
